Goal: Task Accomplishment & Management: Manage account settings

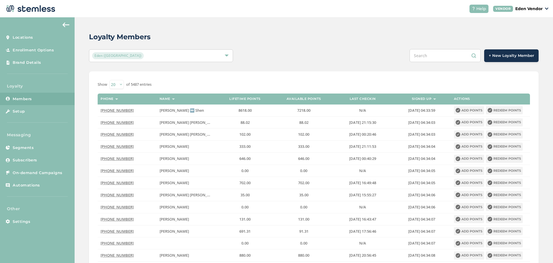
click at [435, 54] on input "text" at bounding box center [445, 55] width 71 height 13
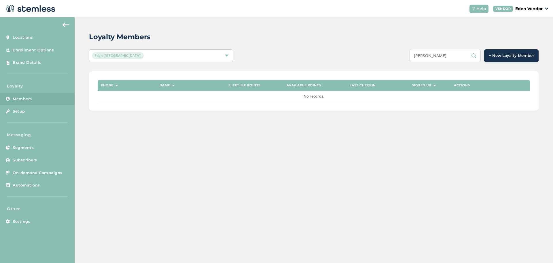
drag, startPoint x: 452, startPoint y: 57, endPoint x: 397, endPoint y: 56, distance: 55.6
click at [397, 56] on div "[PERSON_NAME] + New Loyalty Member" at bounding box center [408, 55] width 262 height 13
paste input "[PERSON_NAME]"
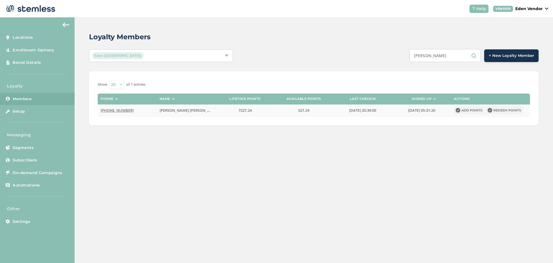
type input "[PERSON_NAME]"
click at [492, 109] on icon at bounding box center [490, 110] width 5 height 5
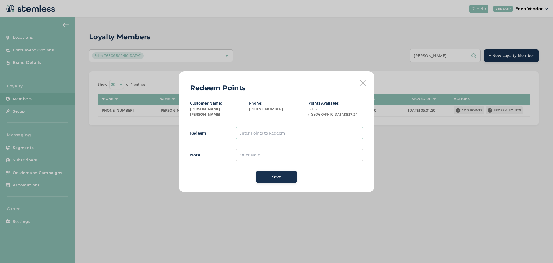
click at [318, 131] on input "text" at bounding box center [299, 133] width 127 height 13
type input "500"
click at [243, 155] on input "text" at bounding box center [299, 154] width 127 height 13
type input "[DATE]"
click at [273, 174] on span "Save" at bounding box center [276, 177] width 9 height 6
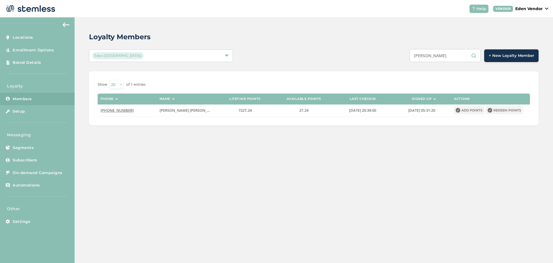
click at [467, 55] on input "[PERSON_NAME]" at bounding box center [445, 55] width 71 height 13
type input "W"
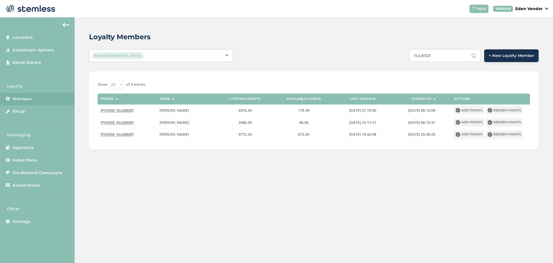
drag, startPoint x: 441, startPoint y: 52, endPoint x: 361, endPoint y: 23, distance: 85.1
click at [378, 57] on div "FULWIDE + New Loyalty Member" at bounding box center [408, 55] width 262 height 13
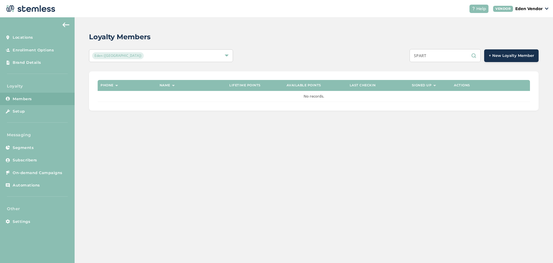
click at [427, 58] on input "SPART" at bounding box center [445, 55] width 71 height 13
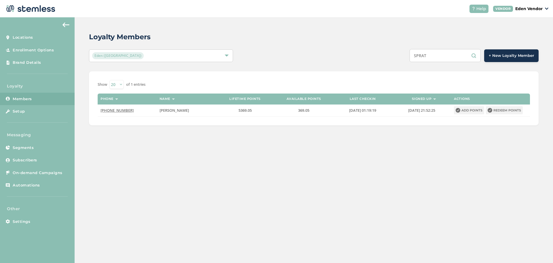
drag, startPoint x: 438, startPoint y: 50, endPoint x: 397, endPoint y: 58, distance: 42.2
click at [397, 58] on div "SPRAT + New Loyalty Member" at bounding box center [408, 55] width 262 height 13
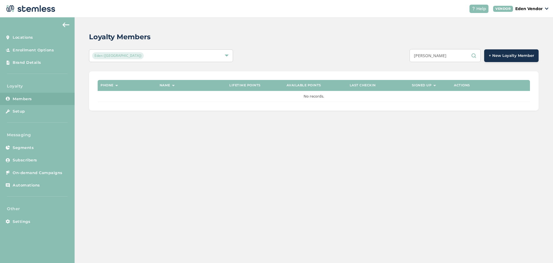
drag, startPoint x: 444, startPoint y: 54, endPoint x: 432, endPoint y: 54, distance: 12.4
click at [432, 54] on input "[PERSON_NAME]" at bounding box center [445, 55] width 71 height 13
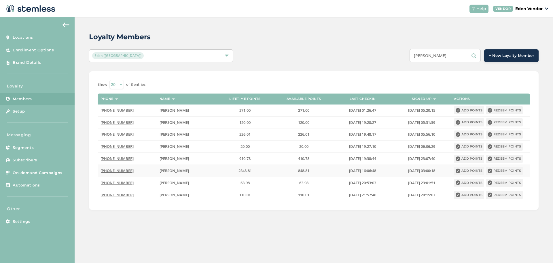
type input "[PERSON_NAME]"
click at [508, 171] on button "Redeem points" at bounding box center [504, 171] width 37 height 8
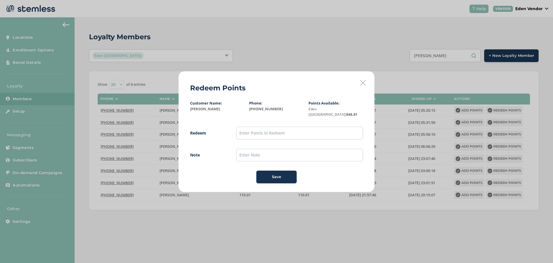
click at [376, 83] on div "Redeem Points Customer Name: [PERSON_NAME] Phone: [PHONE_NUMBER] Points Availab…" at bounding box center [276, 131] width 553 height 263
click at [364, 84] on icon at bounding box center [363, 83] width 6 height 6
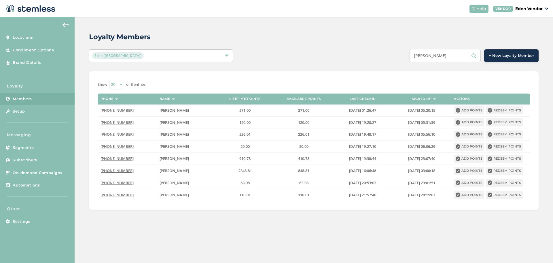
click at [396, 48] on div "Loyalty Members Eden (Okmulgee) [PERSON_NAME] + New Loyalty Member Show 20 50 1…" at bounding box center [314, 120] width 479 height 207
drag, startPoint x: 441, startPoint y: 55, endPoint x: 379, endPoint y: 56, distance: 62.3
click at [382, 52] on div "[PERSON_NAME] + New Loyalty Member" at bounding box center [408, 55] width 262 height 13
